Goal: Navigation & Orientation: Find specific page/section

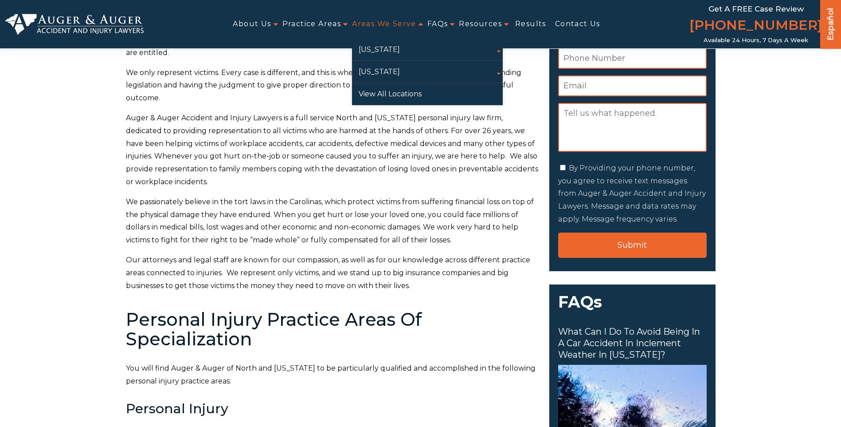
scroll to position [154, 0]
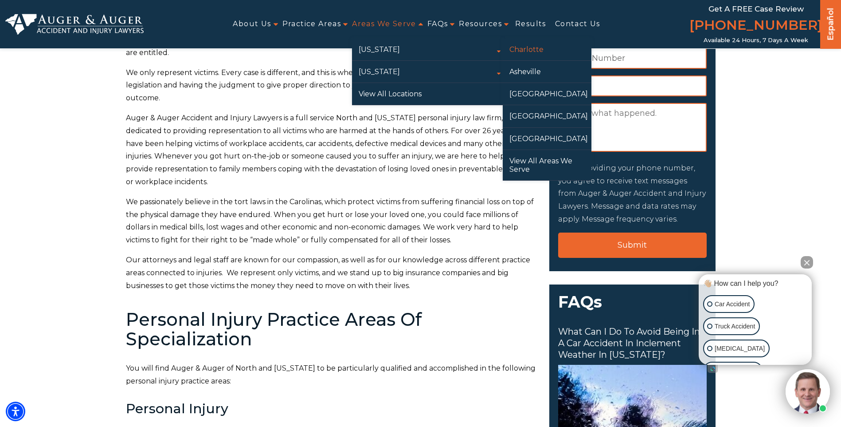
click at [523, 50] on link "Charlotte" at bounding box center [547, 50] width 89 height 22
